Goal: Task Accomplishment & Management: Manage account settings

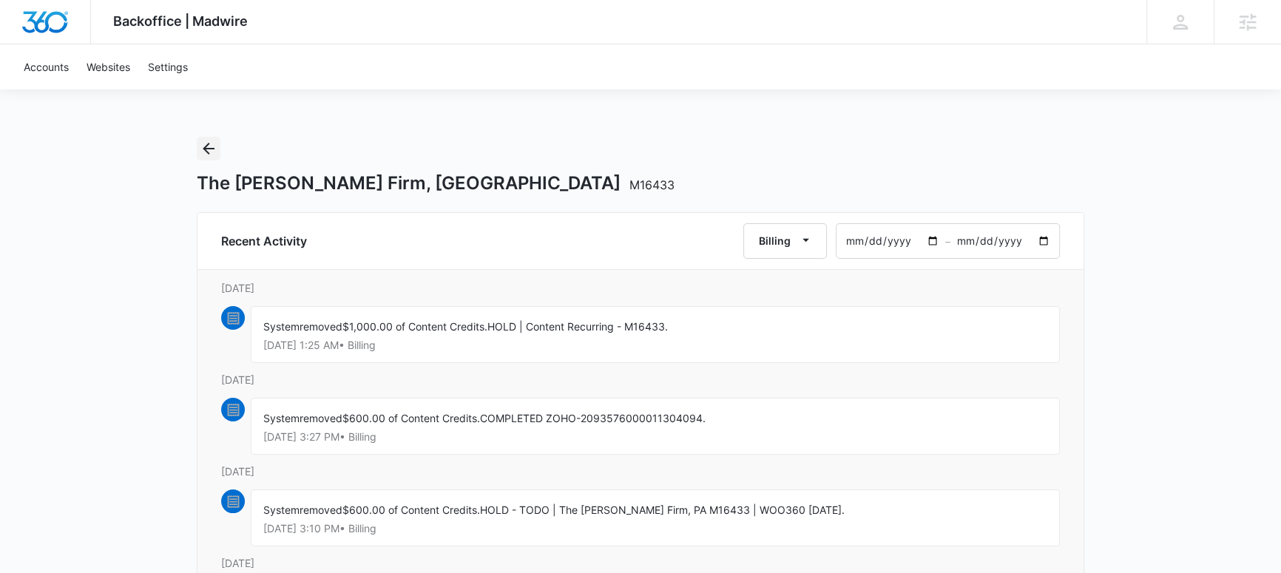
click at [198, 140] on button "Back" at bounding box center [209, 149] width 24 height 24
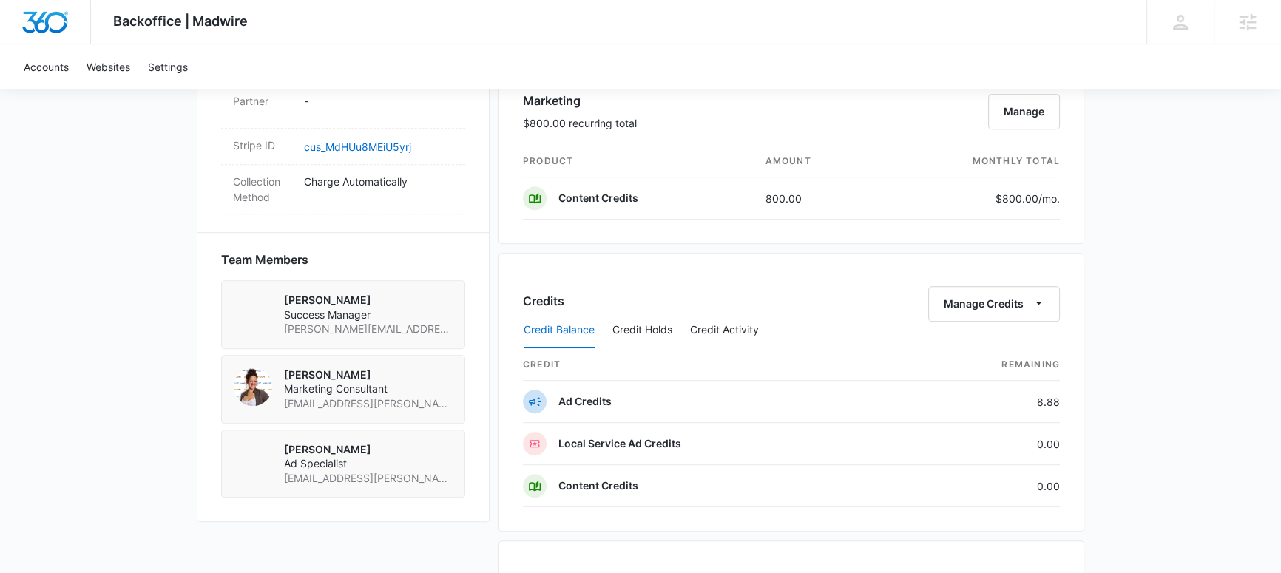
scroll to position [1047, 0]
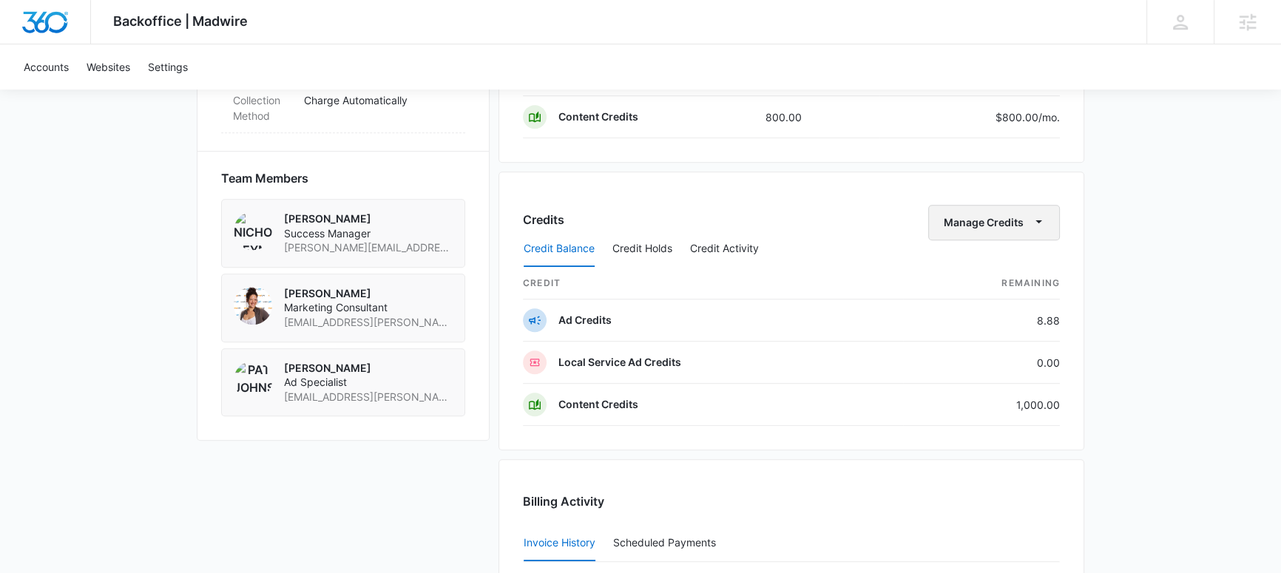
click at [1023, 217] on button "Manage Credits" at bounding box center [994, 222] width 132 height 35
click at [989, 258] on button "Transfer Credits" at bounding box center [994, 268] width 131 height 22
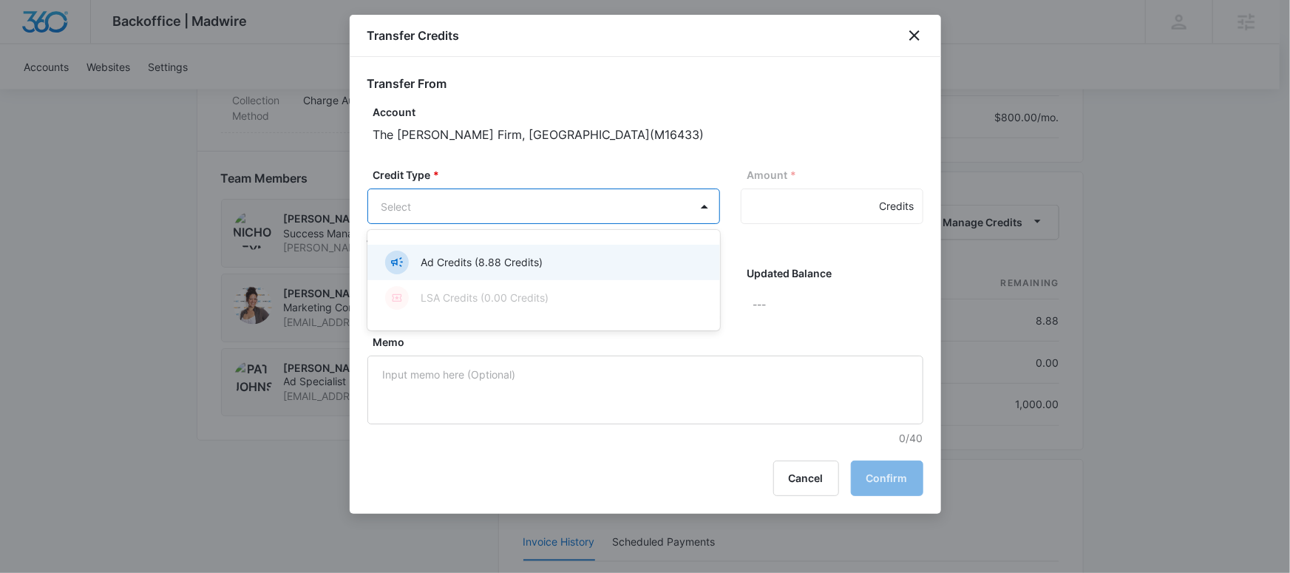
click at [548, 162] on div at bounding box center [645, 286] width 1290 height 573
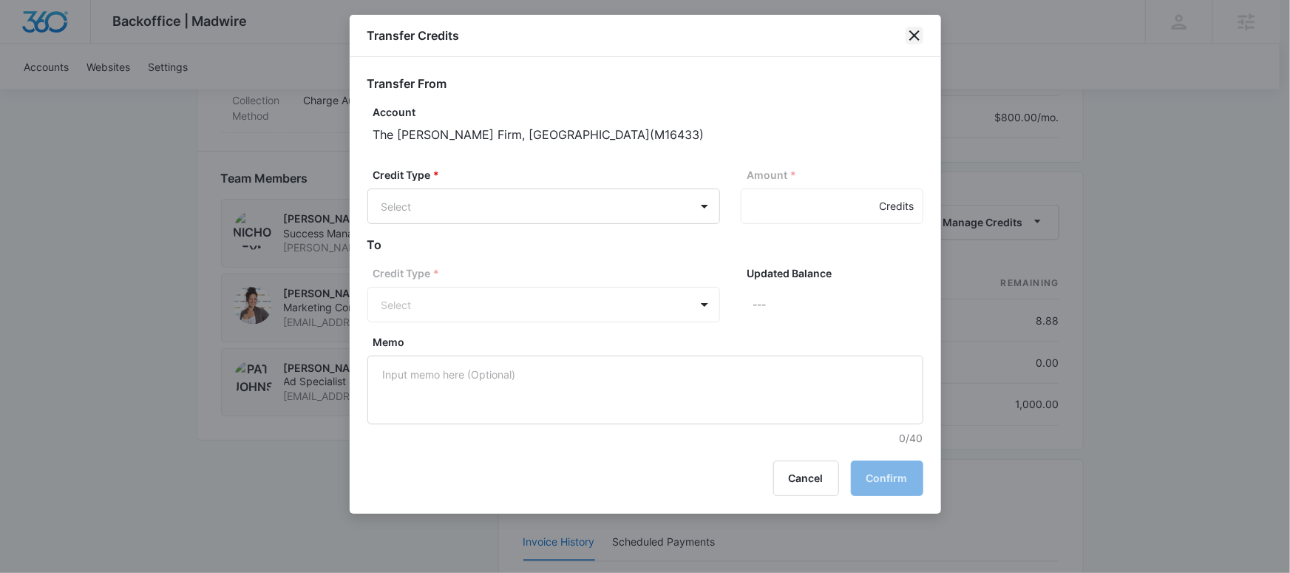
click at [921, 33] on icon "close" at bounding box center [915, 36] width 18 height 18
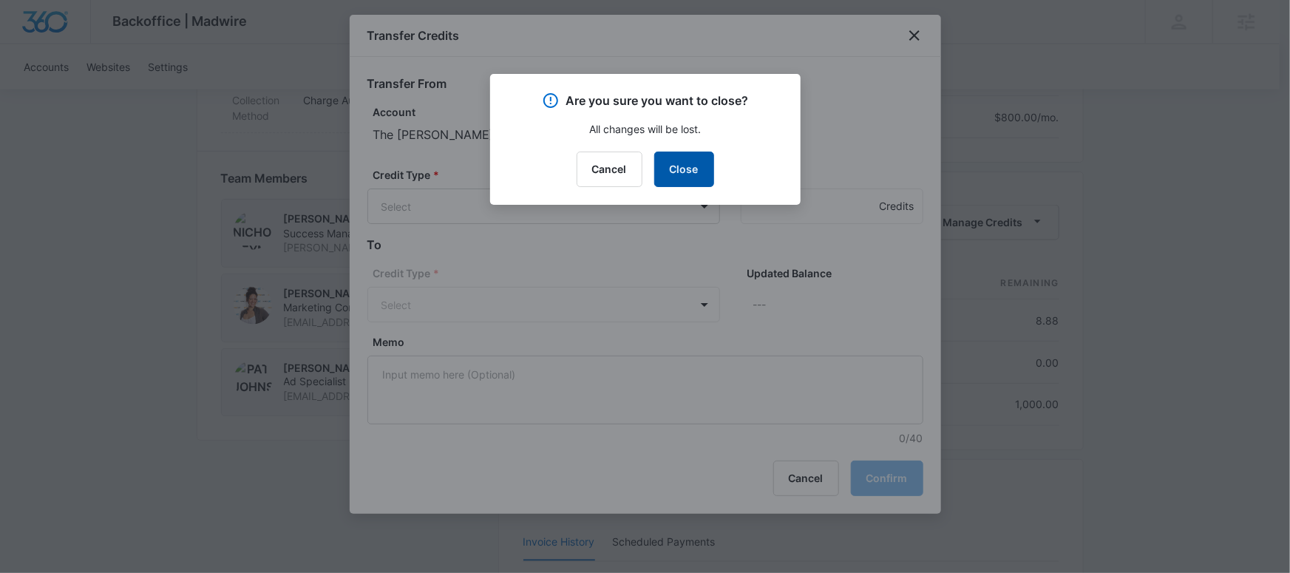
click at [694, 165] on button "Close" at bounding box center [684, 169] width 60 height 35
